Goal: Navigation & Orientation: Go to known website

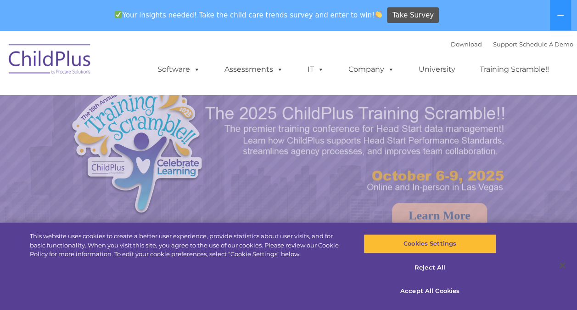
select select "MEDIUM"
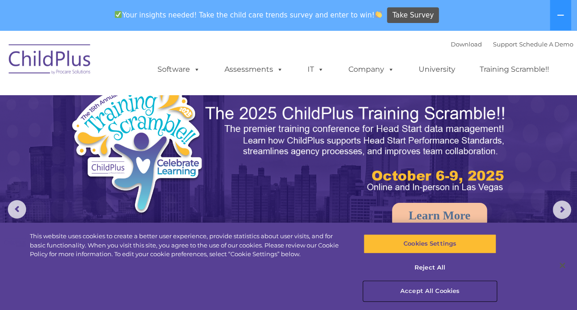
click at [419, 289] on button "Accept All Cookies" at bounding box center [430, 290] width 133 height 19
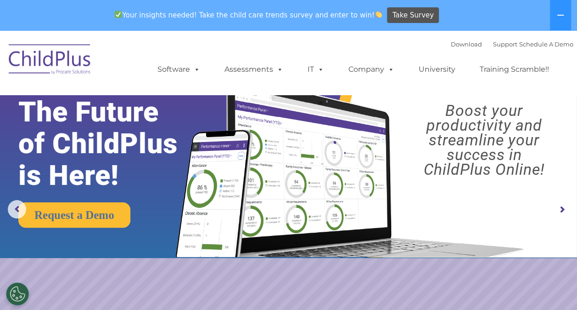
click at [71, 59] on img at bounding box center [50, 61] width 92 height 46
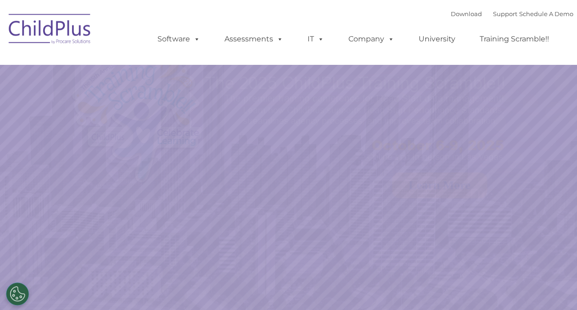
select select "MEDIUM"
